Goal: Task Accomplishment & Management: Manage account settings

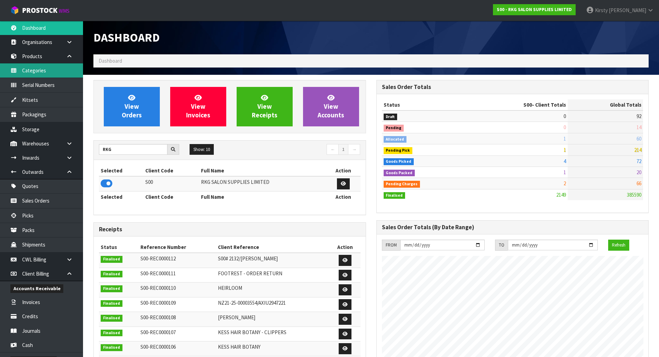
scroll to position [524, 283]
click at [34, 56] on link "Products" at bounding box center [41, 56] width 83 height 14
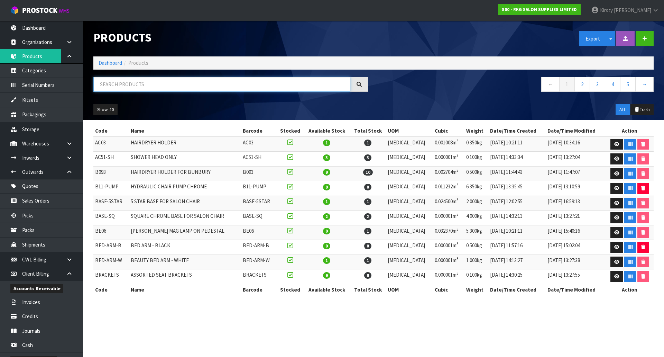
click at [109, 88] on input "text" at bounding box center [221, 84] width 257 height 15
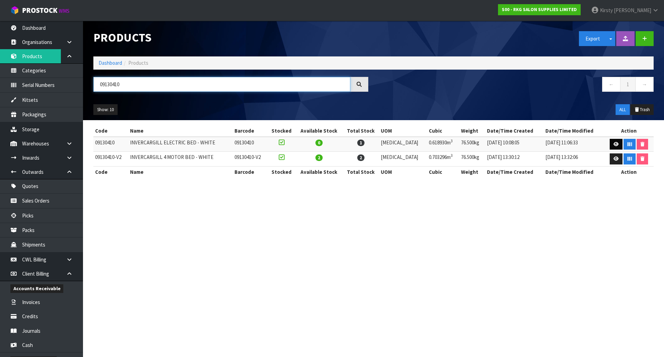
type input "09130410"
click at [614, 142] on icon at bounding box center [616, 144] width 5 height 4
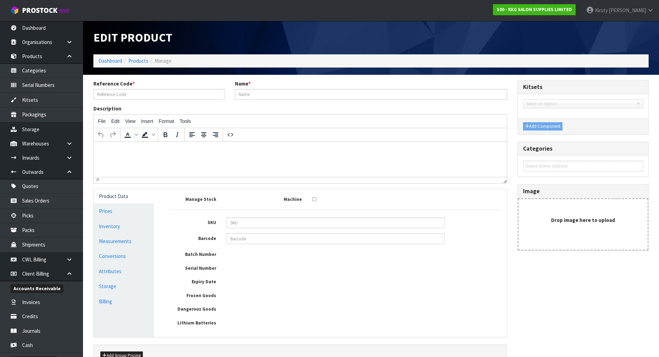
type input "09130410"
type input "INVERCARGILL ELECTRIC BED - WHITE"
type input "1739.00"
type input "0.00"
type input "866.75"
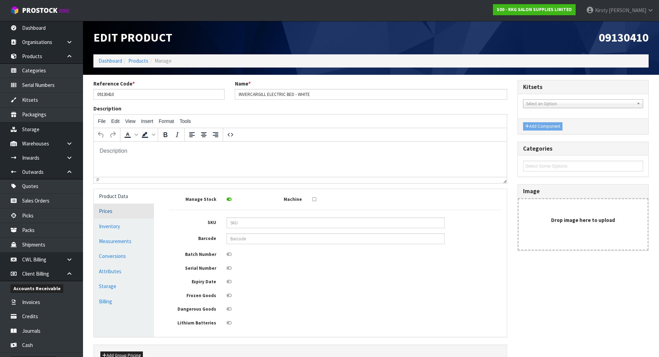
click at [104, 208] on link "Prices" at bounding box center [124, 211] width 60 height 14
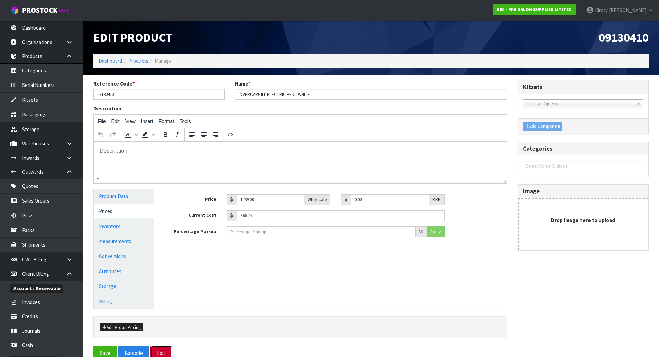
click at [159, 352] on button "Exit" at bounding box center [160, 352] width 21 height 15
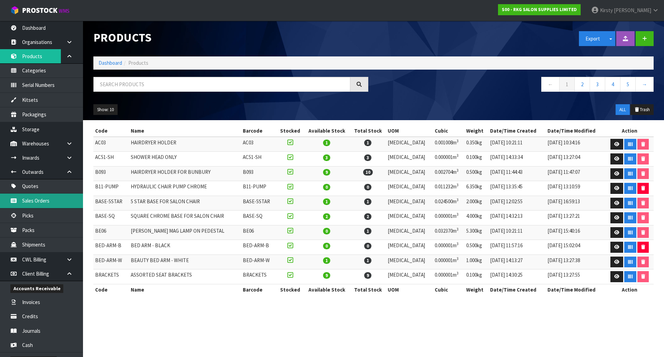
click at [45, 198] on link "Sales Orders" at bounding box center [41, 200] width 83 height 14
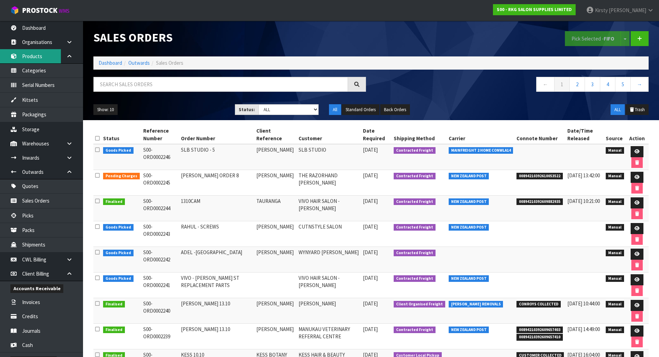
click at [37, 55] on link "Products" at bounding box center [41, 56] width 83 height 14
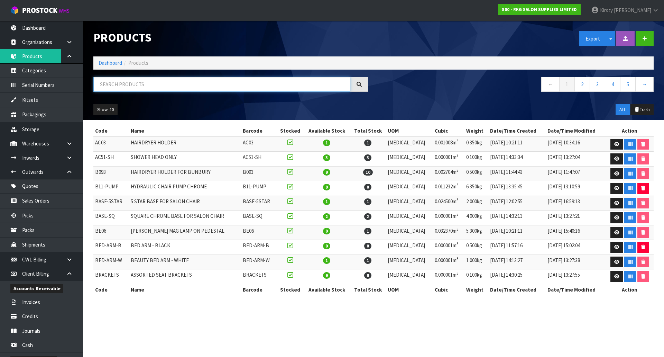
click at [126, 83] on input "text" at bounding box center [221, 84] width 257 height 15
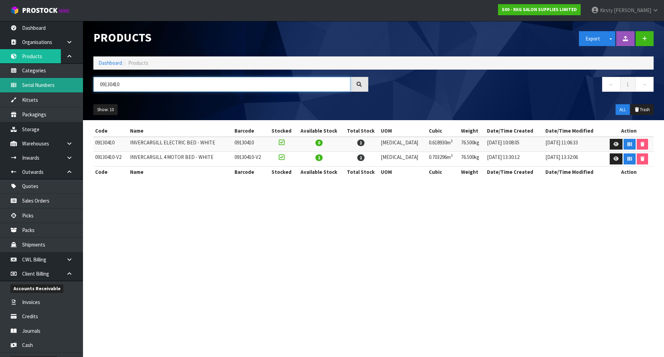
drag, startPoint x: 122, startPoint y: 83, endPoint x: 75, endPoint y: 86, distance: 46.8
click at [75, 86] on body "Toggle navigation ProStock WMS S00 - RKG SALON SUPPLIES LIMITED [PERSON_NAME] L…" at bounding box center [332, 178] width 664 height 357
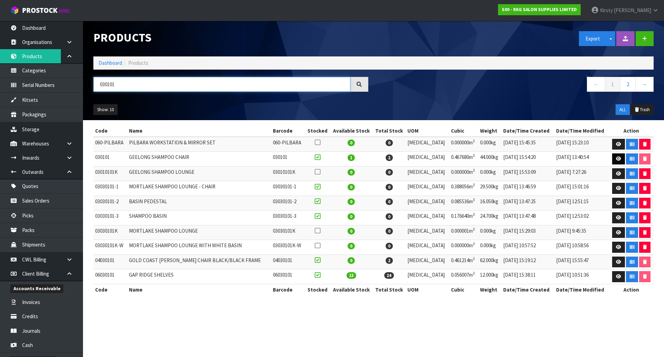
type input "030101"
click at [616, 158] on icon at bounding box center [618, 158] width 5 height 4
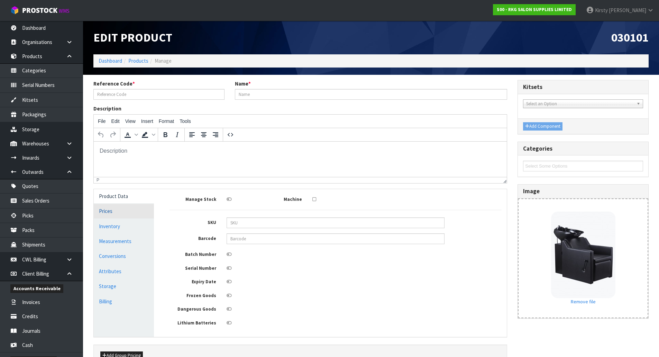
type input "030101"
type input "GEELONG SHAMPOO CHAIR"
type input "03010101"
type input "0.00"
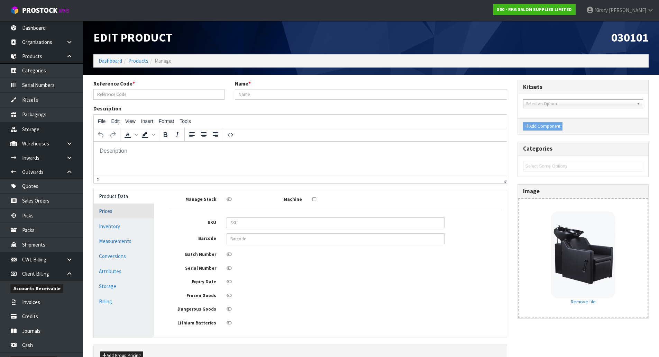
type input "241.37"
click at [111, 210] on link "Prices" at bounding box center [124, 211] width 60 height 14
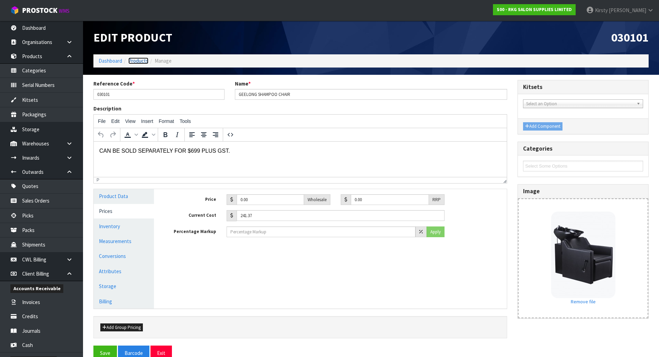
click at [136, 62] on link "Products" at bounding box center [138, 60] width 20 height 7
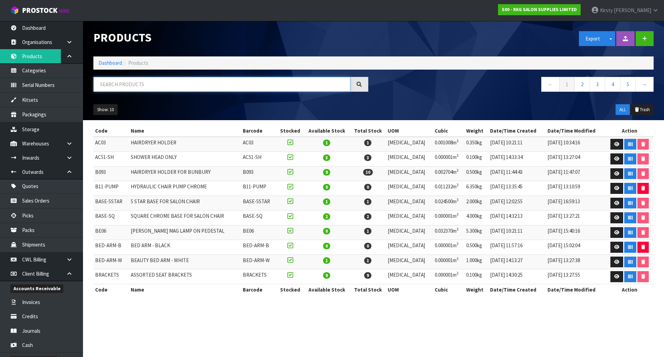
click at [121, 87] on input "text" at bounding box center [221, 84] width 257 height 15
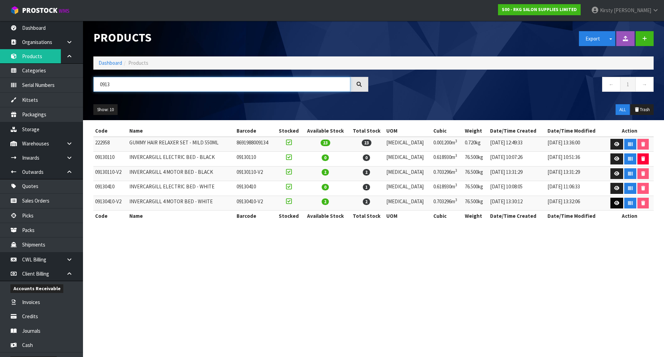
type input "0913"
click at [614, 202] on icon at bounding box center [616, 203] width 5 height 4
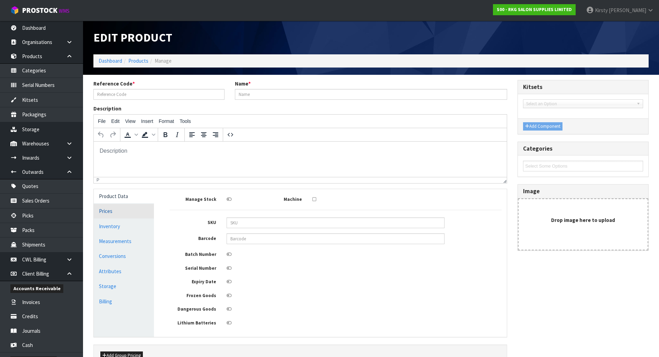
type input "09130410-V2"
type input "INVERCARGILL 4 MOTOR BED - WHITE"
type input "1939.00"
type input "0.00"
type input "998.00"
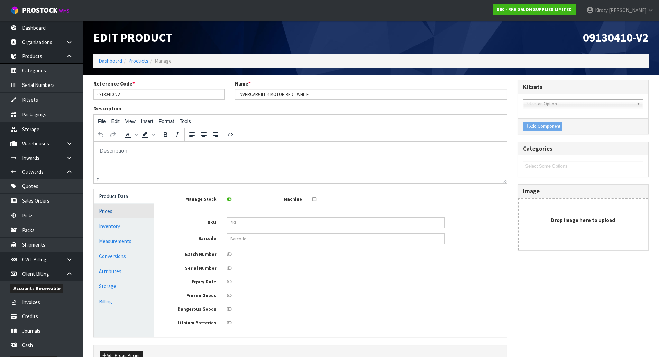
click at [99, 213] on link "Prices" at bounding box center [124, 211] width 60 height 14
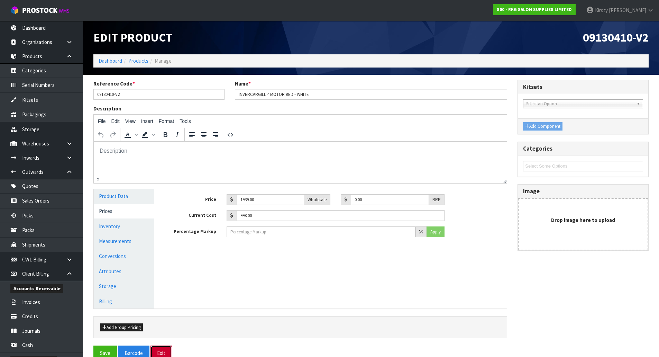
drag, startPoint x: 162, startPoint y: 351, endPoint x: 175, endPoint y: 301, distance: 51.6
click at [162, 349] on button "Exit" at bounding box center [160, 352] width 21 height 15
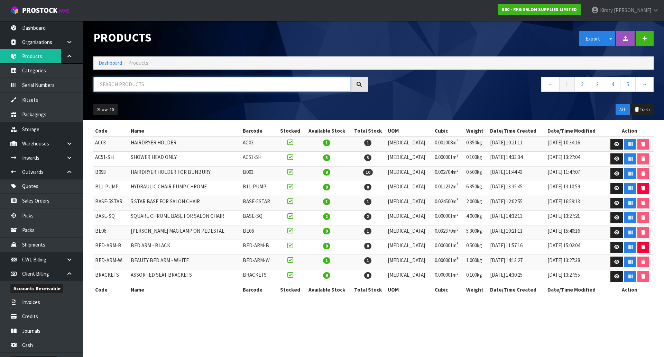
click at [125, 83] on input "text" at bounding box center [221, 84] width 257 height 15
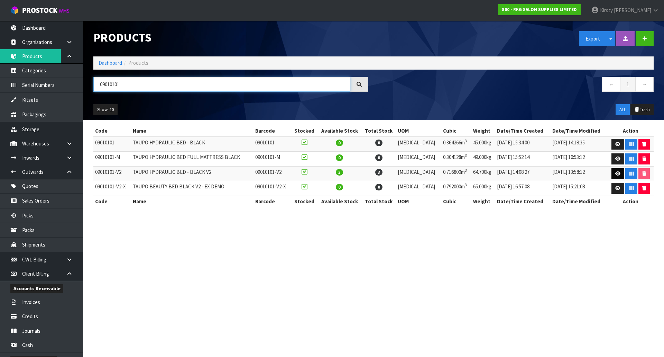
type input "09010101"
click at [618, 172] on icon at bounding box center [617, 173] width 5 height 4
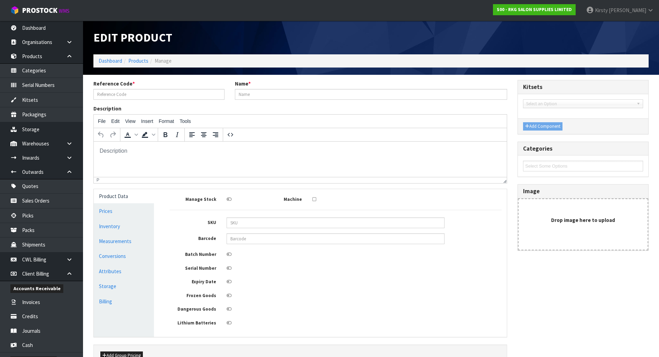
type input "09010101-V2"
type input "TAUPO HYDRAULIC BED - BLACK V2"
click at [113, 212] on link "Prices" at bounding box center [124, 211] width 60 height 14
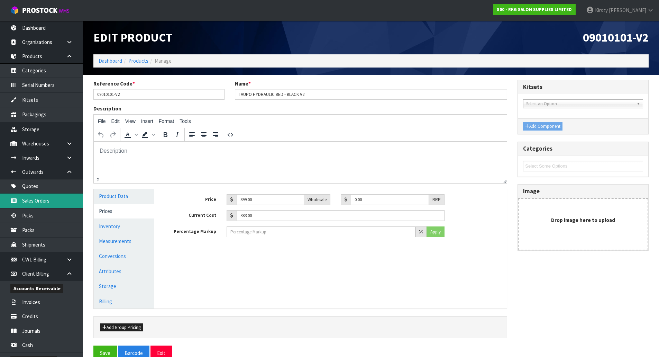
click at [42, 198] on link "Sales Orders" at bounding box center [41, 200] width 83 height 14
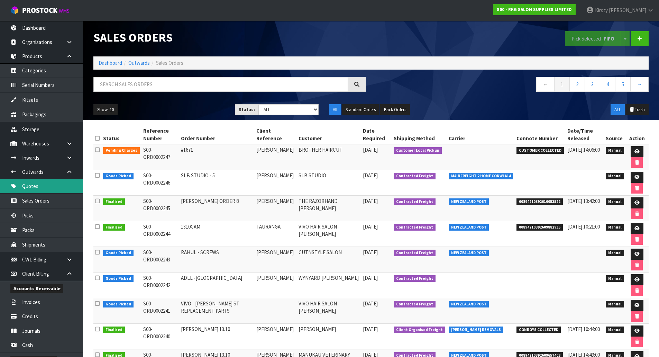
click at [38, 186] on link "Quotes" at bounding box center [41, 186] width 83 height 14
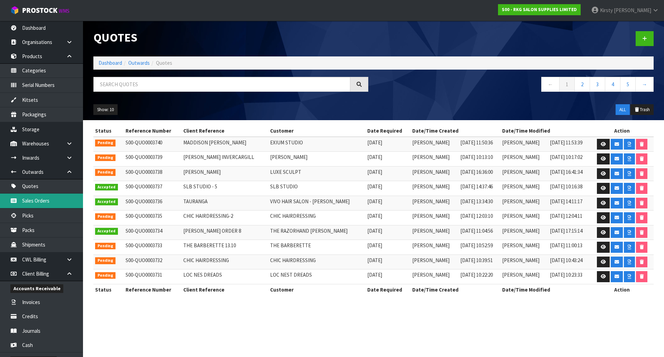
click at [39, 200] on link "Sales Orders" at bounding box center [41, 200] width 83 height 14
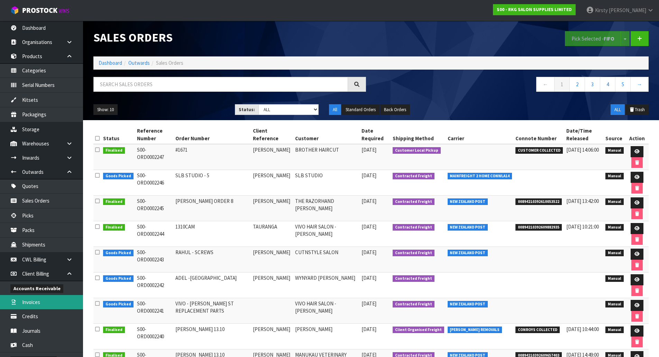
click at [36, 303] on link "Invoices" at bounding box center [41, 302] width 83 height 14
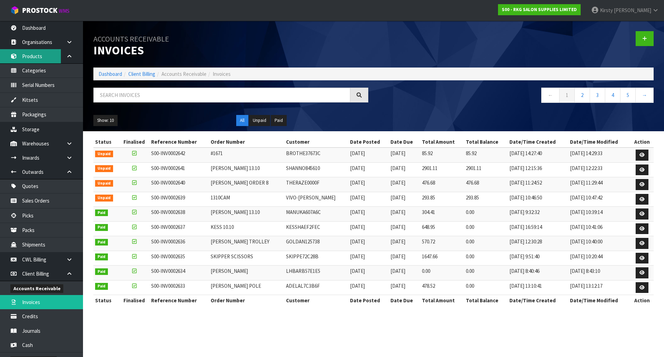
click at [33, 55] on link "Products" at bounding box center [41, 56] width 83 height 14
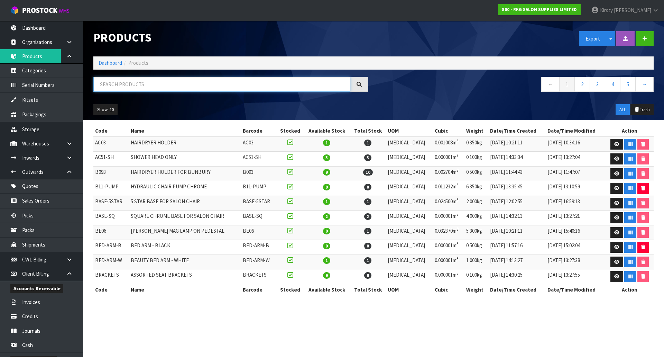
click at [106, 83] on input "text" at bounding box center [221, 84] width 257 height 15
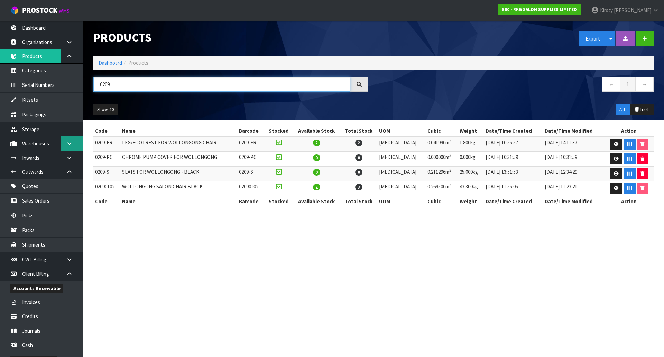
type input "0209"
click at [68, 145] on icon at bounding box center [69, 143] width 7 height 5
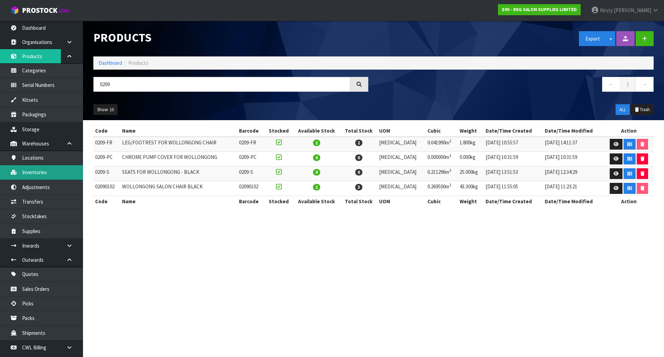
click at [40, 169] on link "Inventories" at bounding box center [41, 172] width 83 height 14
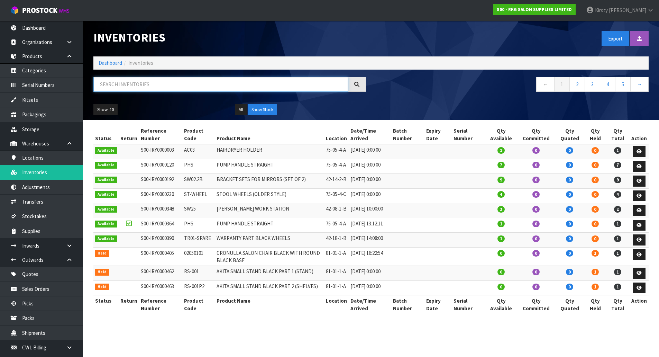
click at [113, 84] on input "text" at bounding box center [220, 84] width 255 height 15
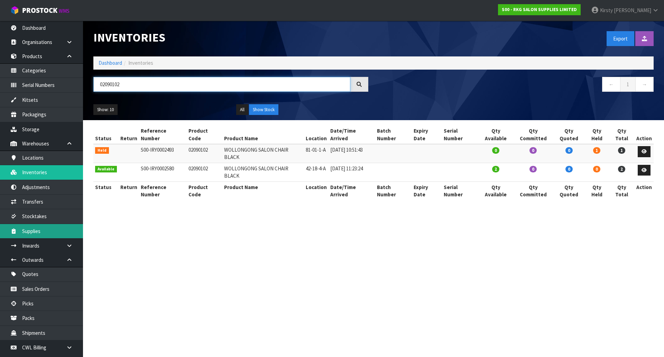
type input "02090102"
